Goal: Check status: Check status

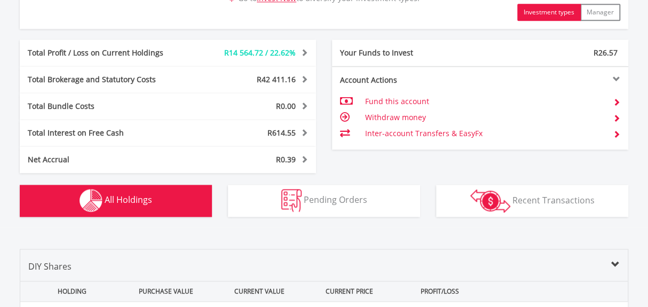
scroll to position [570, 0]
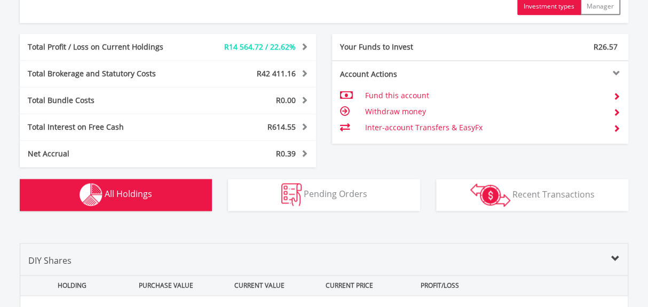
click at [140, 192] on span "All Holdings" at bounding box center [129, 194] width 48 height 12
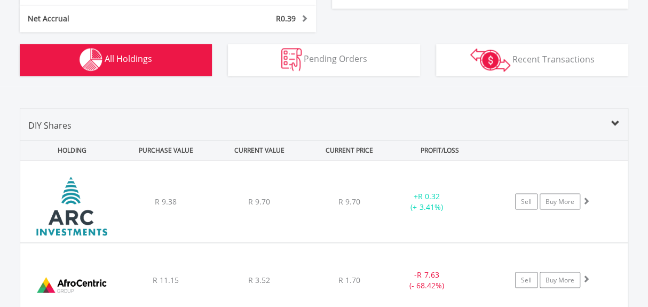
scroll to position [716, 0]
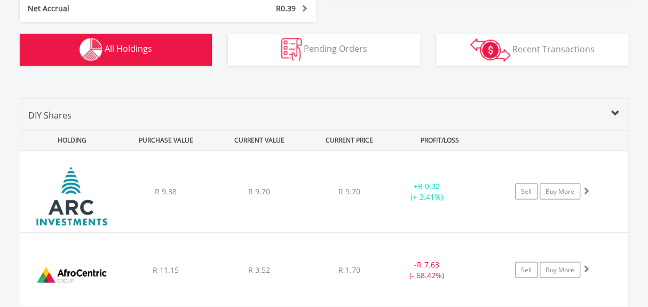
click at [218, 203] on div "﻿ African Rainbow Capital Investments Limited R 9.38 R 9.70 R 9.70 + R 0.32 (+ …" at bounding box center [324, 191] width 608 height 81
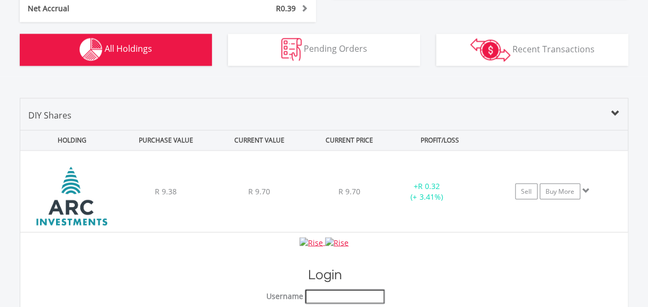
type input "**********"
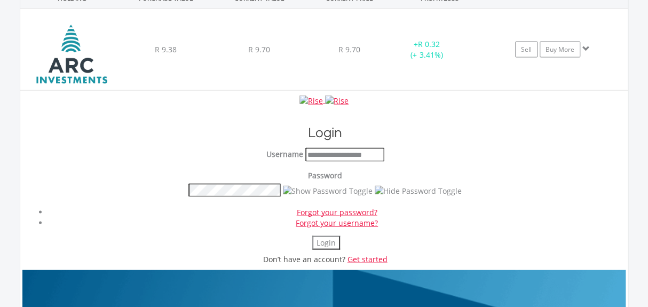
scroll to position [862, 0]
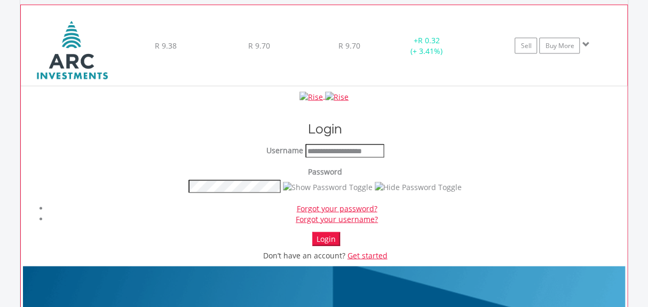
click at [321, 239] on button "Login" at bounding box center [326, 239] width 28 height 14
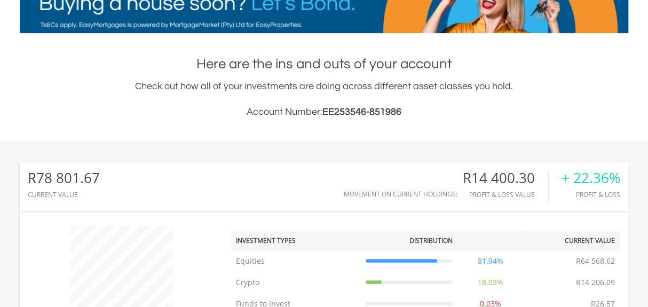
scroll to position [194, 0]
